Goal: Task Accomplishment & Management: Manage account settings

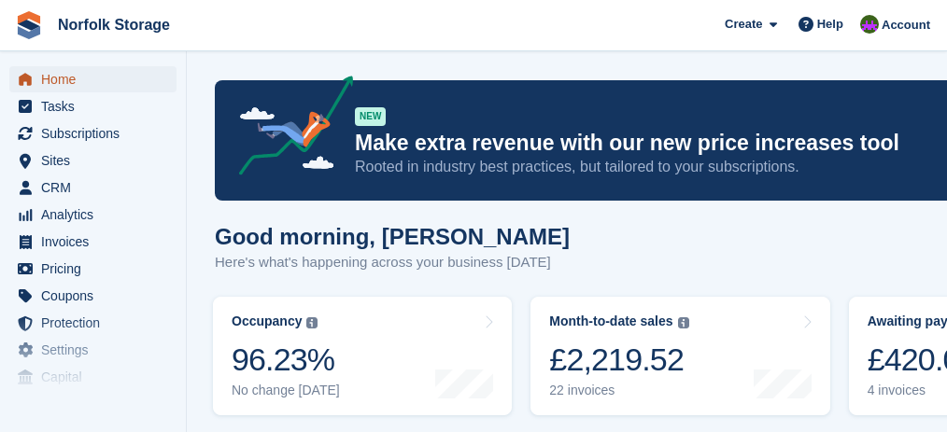
scroll to position [560, 0]
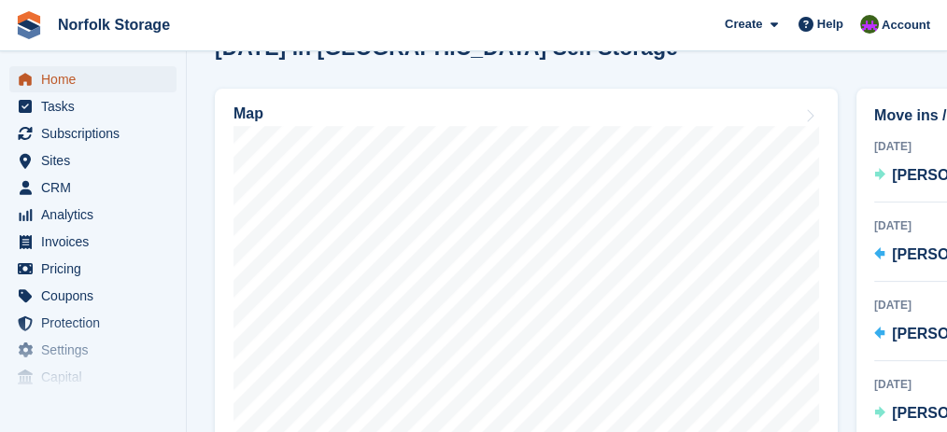
click at [93, 78] on span "Home" at bounding box center [97, 79] width 112 height 26
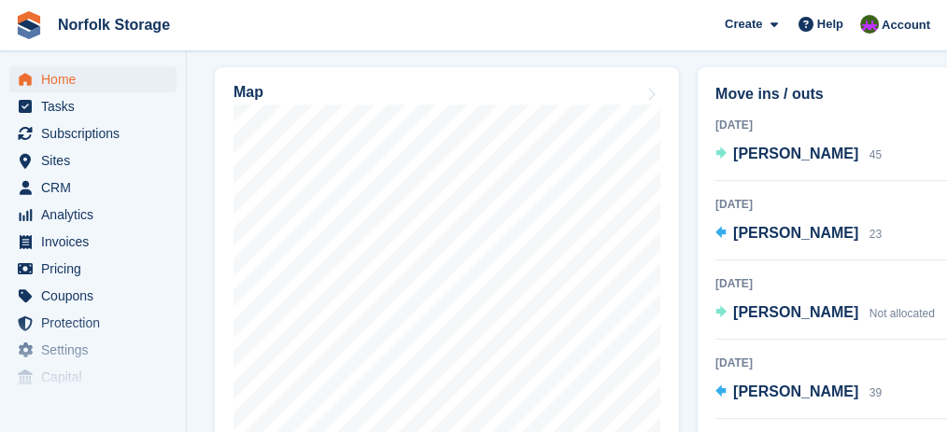
scroll to position [747, 0]
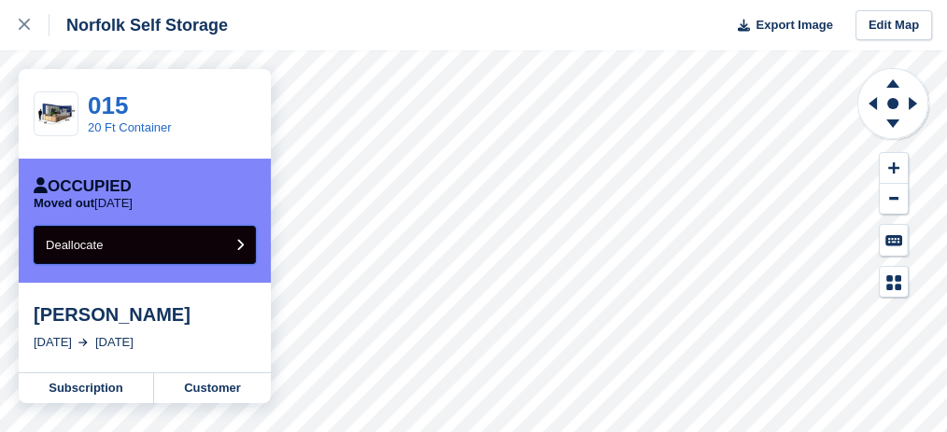
click at [201, 246] on button "Deallocate" at bounding box center [145, 245] width 222 height 38
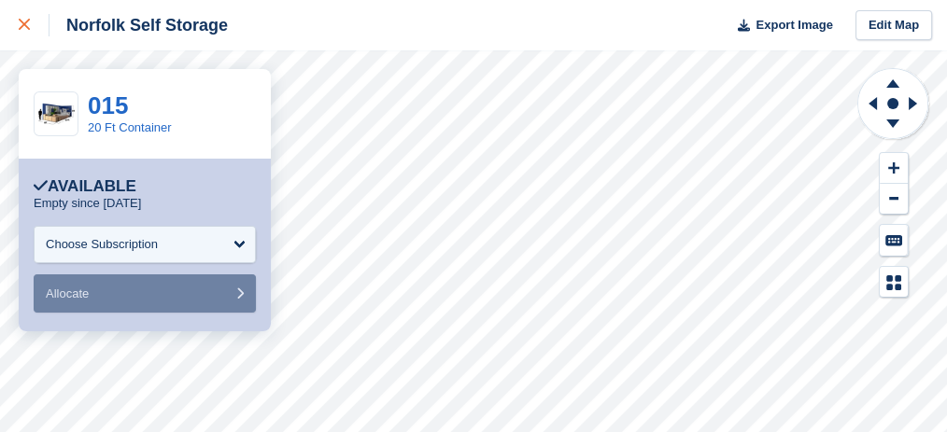
click at [17, 27] on link at bounding box center [24, 25] width 49 height 50
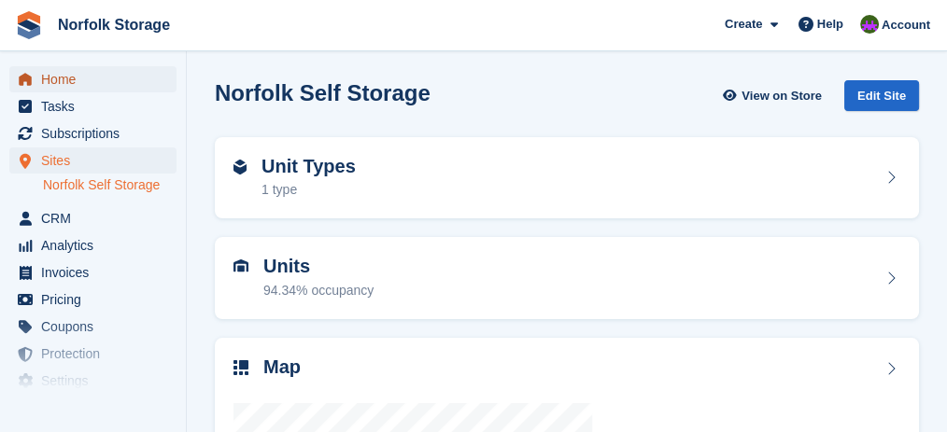
click at [56, 77] on span "Home" at bounding box center [97, 79] width 112 height 26
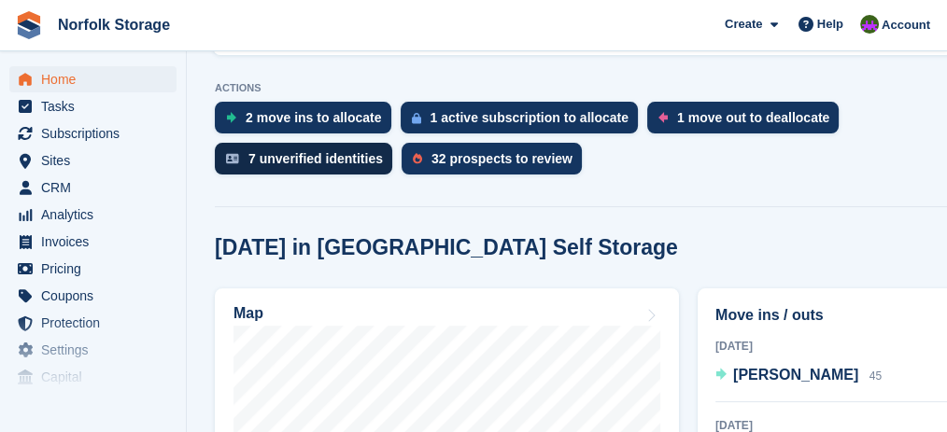
scroll to position [516, 0]
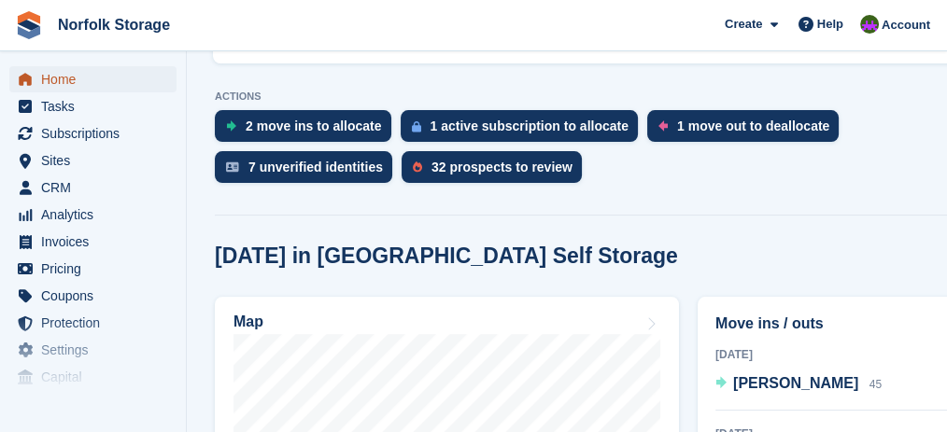
click at [75, 85] on span "Home" at bounding box center [97, 79] width 112 height 26
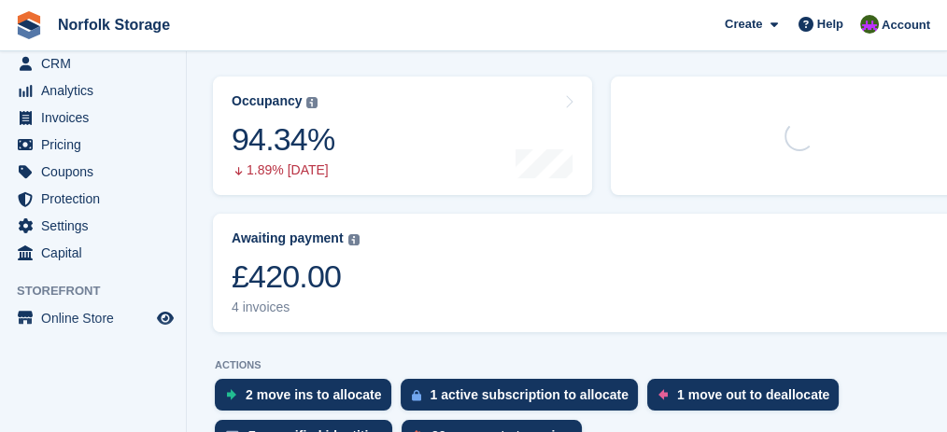
scroll to position [0, 0]
